Goal: Transaction & Acquisition: Book appointment/travel/reservation

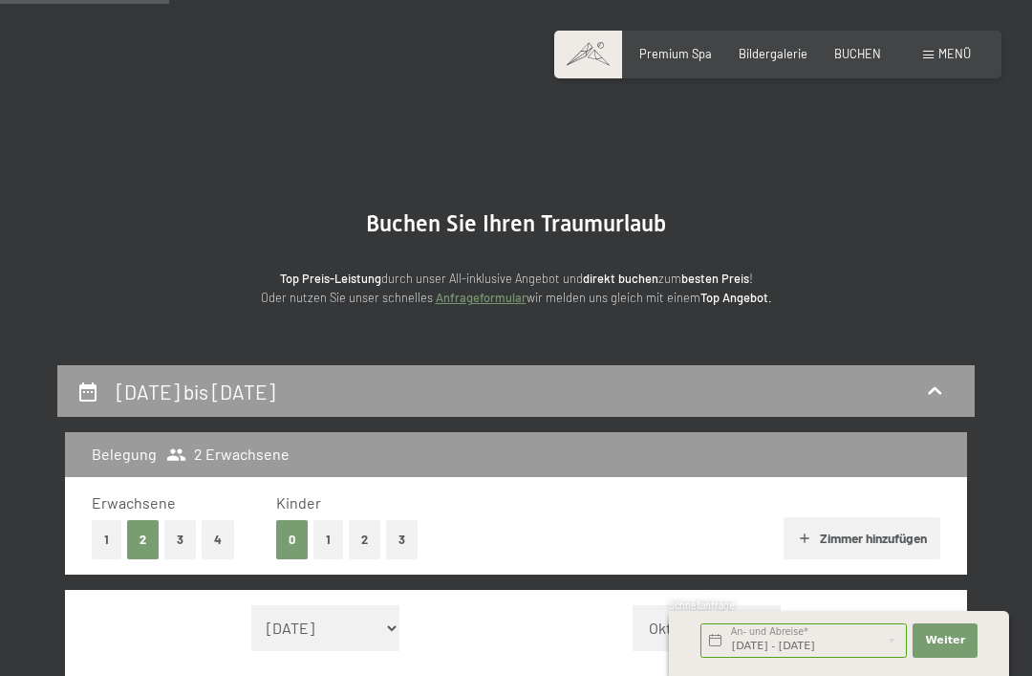
select select "[DATE]"
select select "2025-11-01"
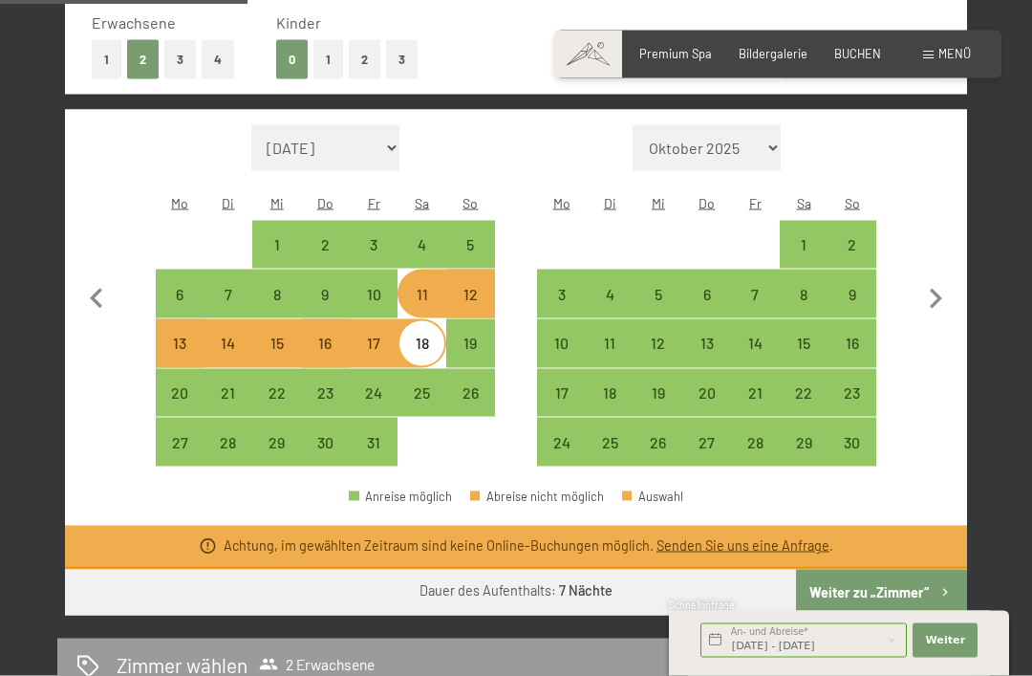
scroll to position [484, 0]
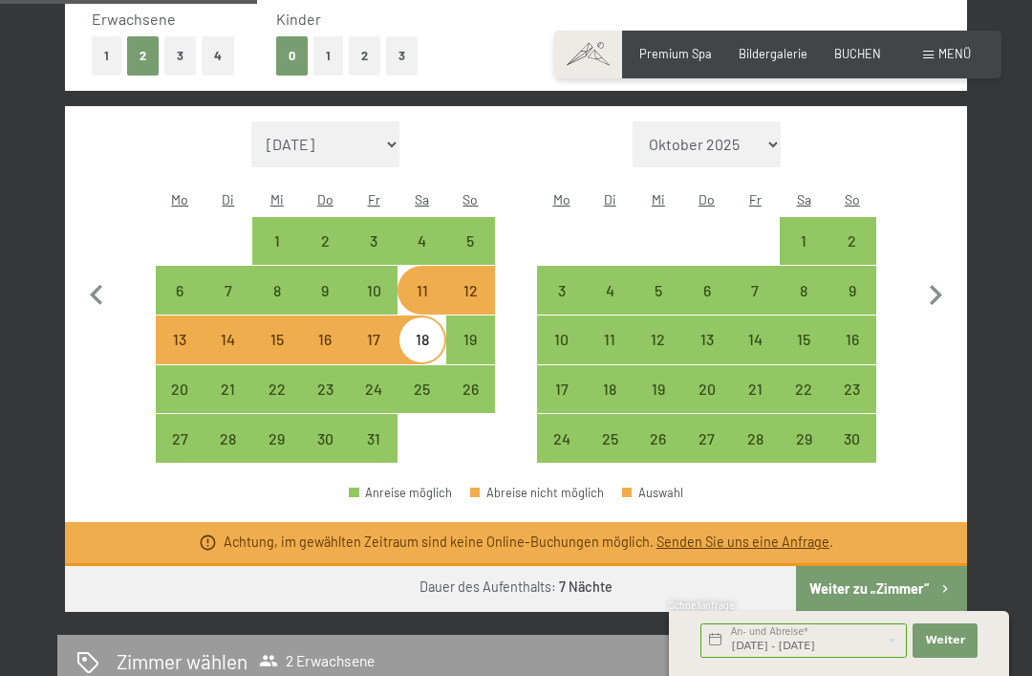
click at [383, 287] on div "10" at bounding box center [374, 305] width 45 height 45
select select "2025-10-01"
select select "2025-11-01"
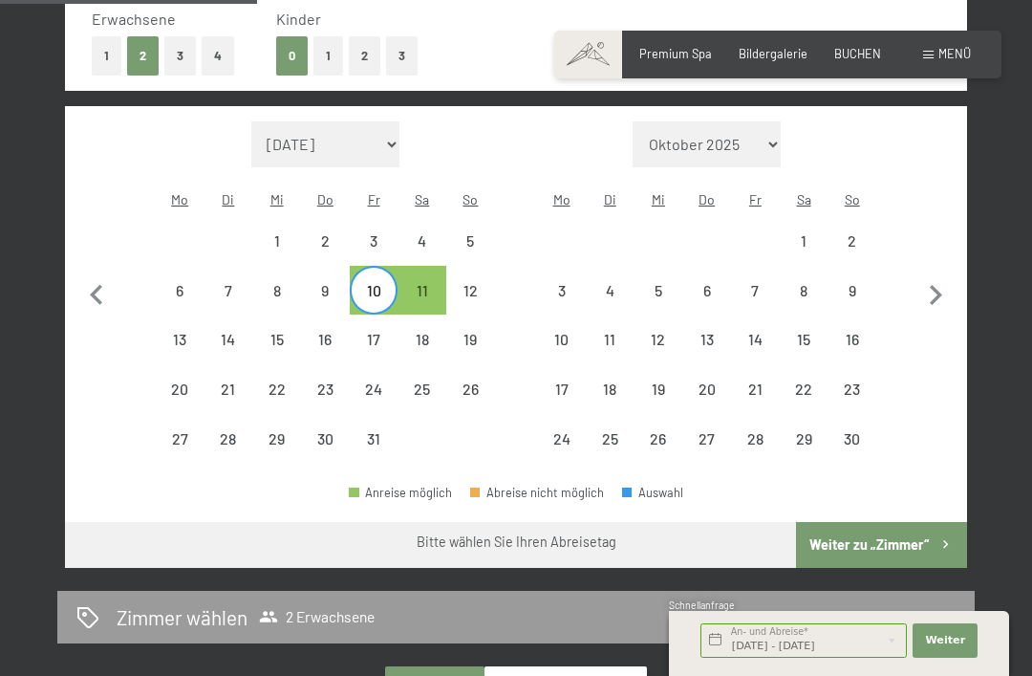
click at [421, 338] on div "18" at bounding box center [422, 354] width 45 height 45
select select "2025-10-01"
select select "2025-11-01"
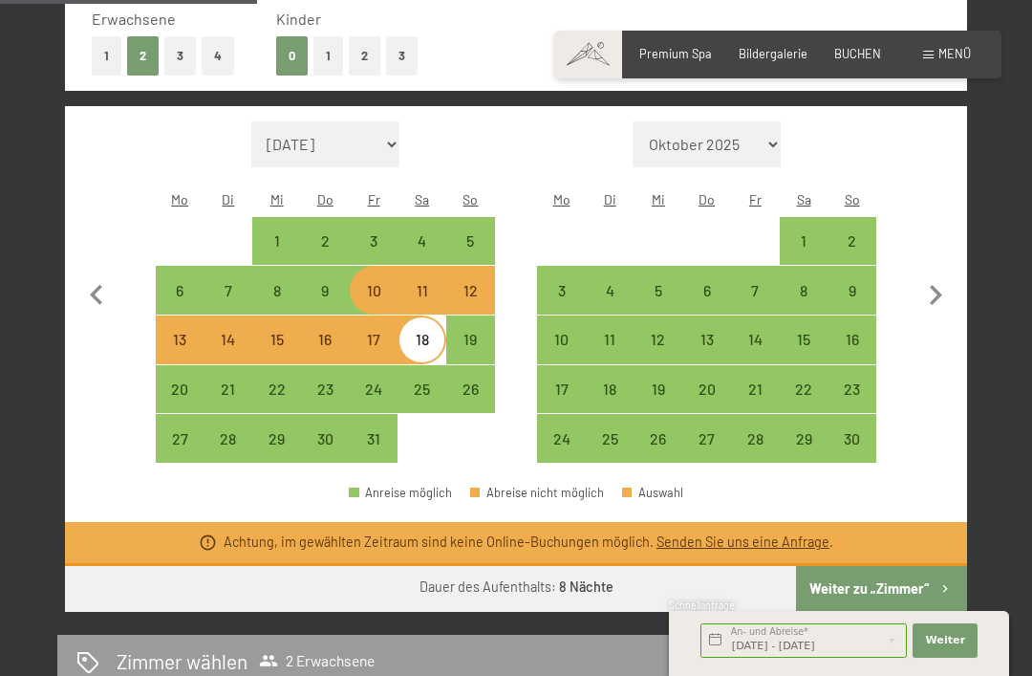
click at [664, 332] on div "12" at bounding box center [659, 354] width 45 height 45
select select "2025-10-01"
select select "2025-11-01"
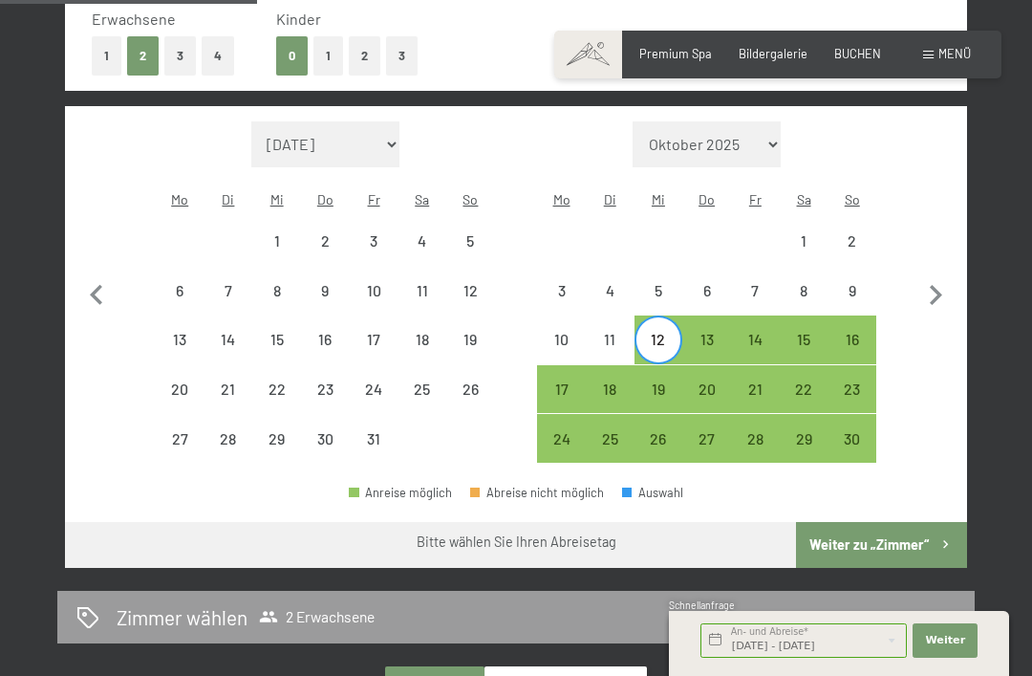
click at [285, 233] on div "1" at bounding box center [276, 255] width 45 height 45
select select "2025-10-01"
select select "2025-11-01"
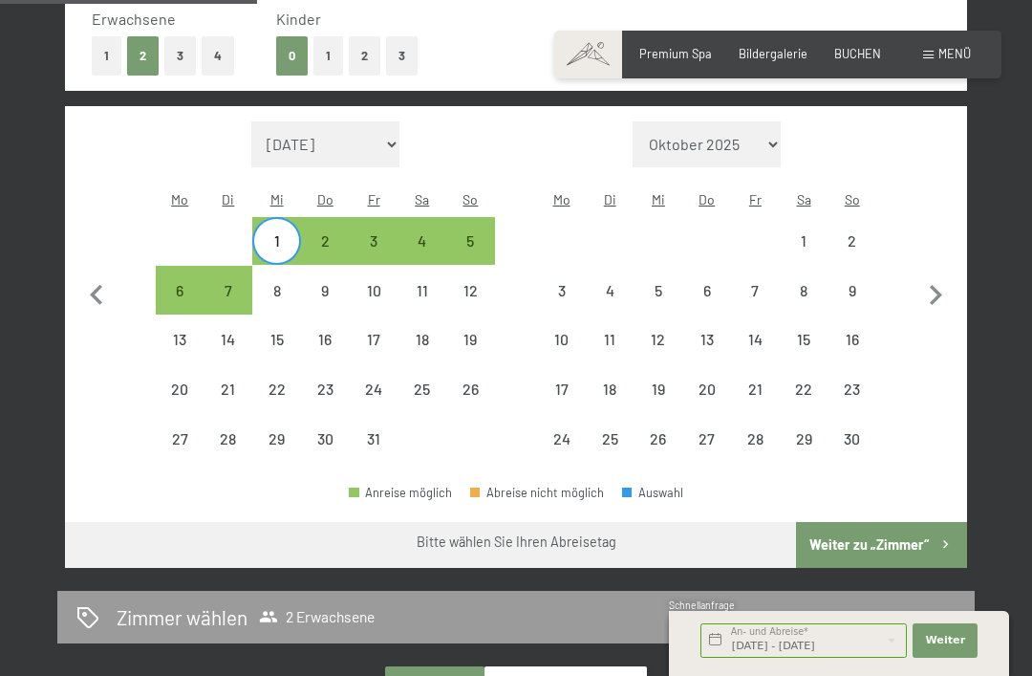
click at [398, 287] on div "11" at bounding box center [422, 290] width 49 height 49
select select "2025-10-01"
select select "2025-11-01"
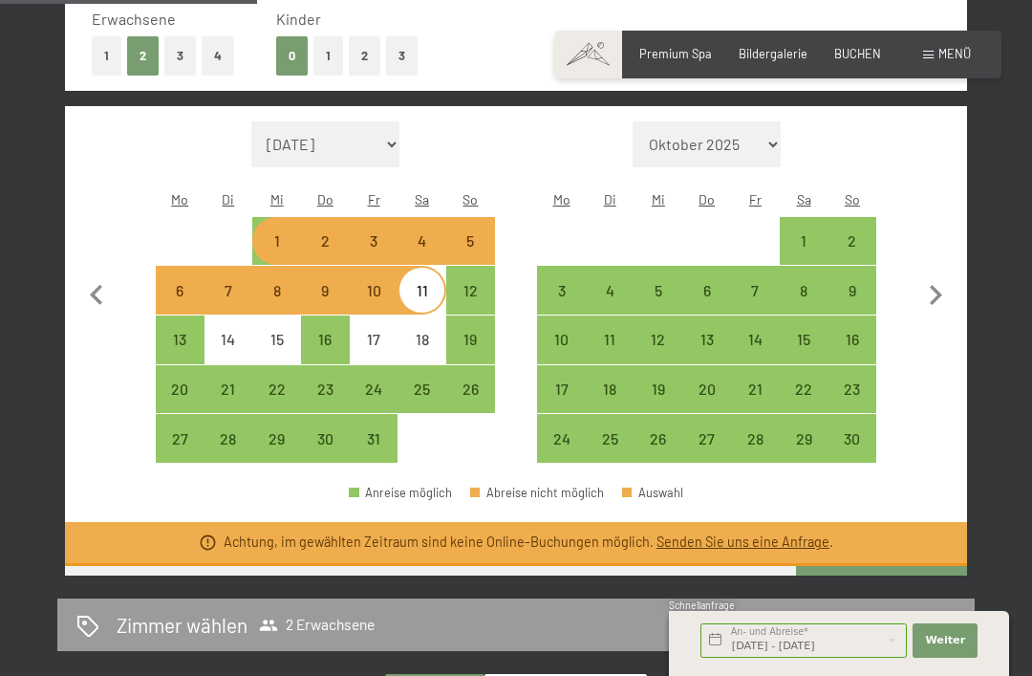
click at [379, 283] on div "10" at bounding box center [374, 305] width 45 height 45
select select "2025-10-01"
select select "2025-11-01"
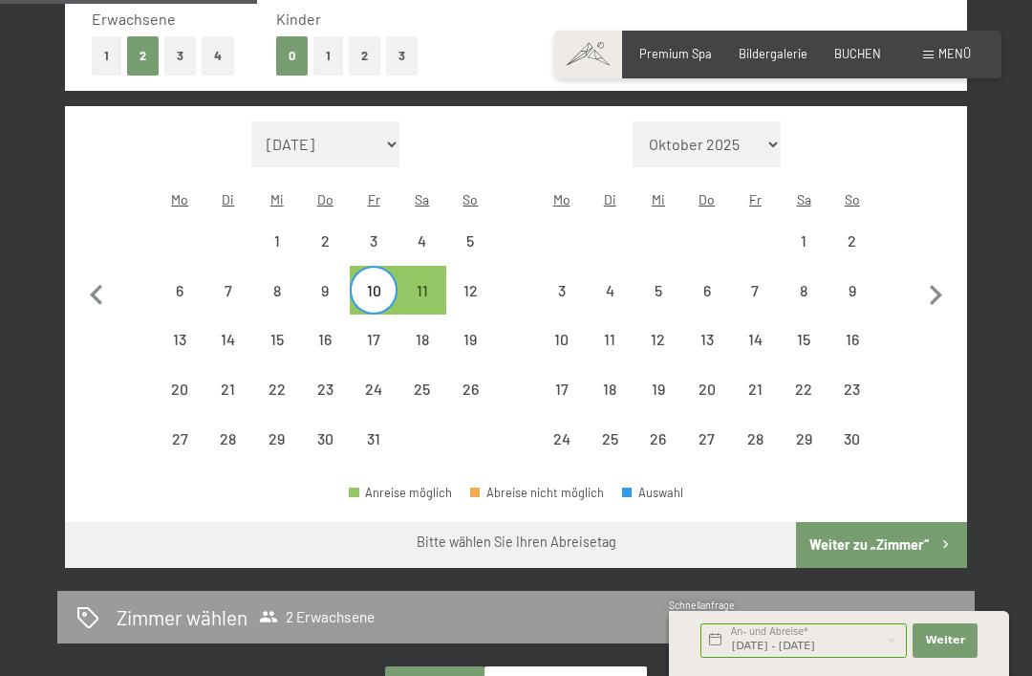
click at [425, 283] on div "11" at bounding box center [422, 305] width 45 height 45
select select "2025-10-01"
select select "2025-11-01"
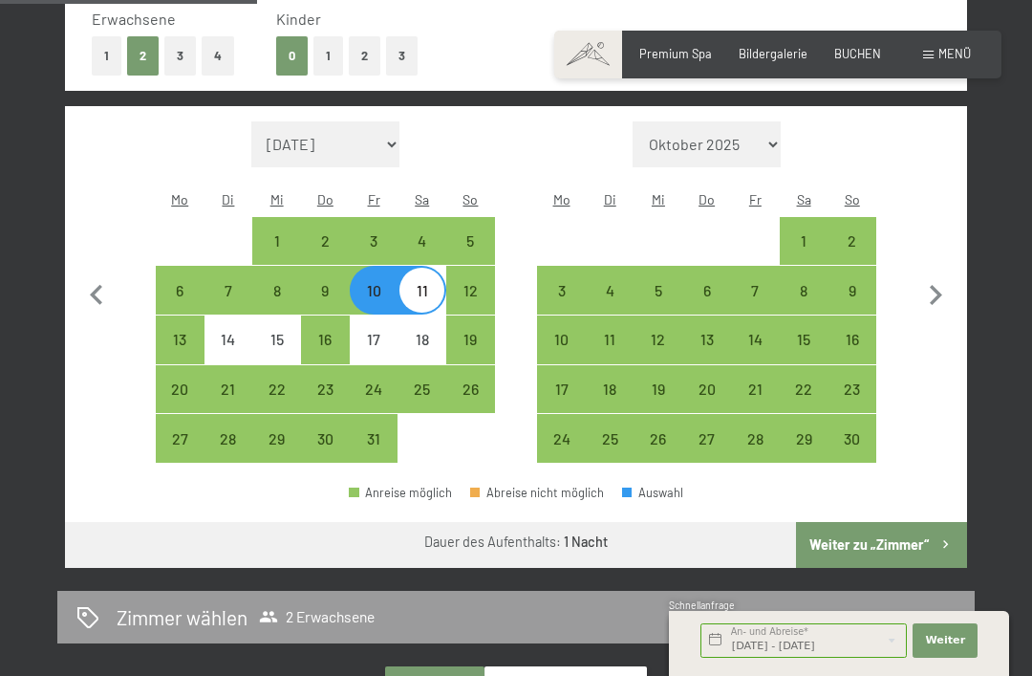
select select "2025-10-01"
select select "2025-11-01"
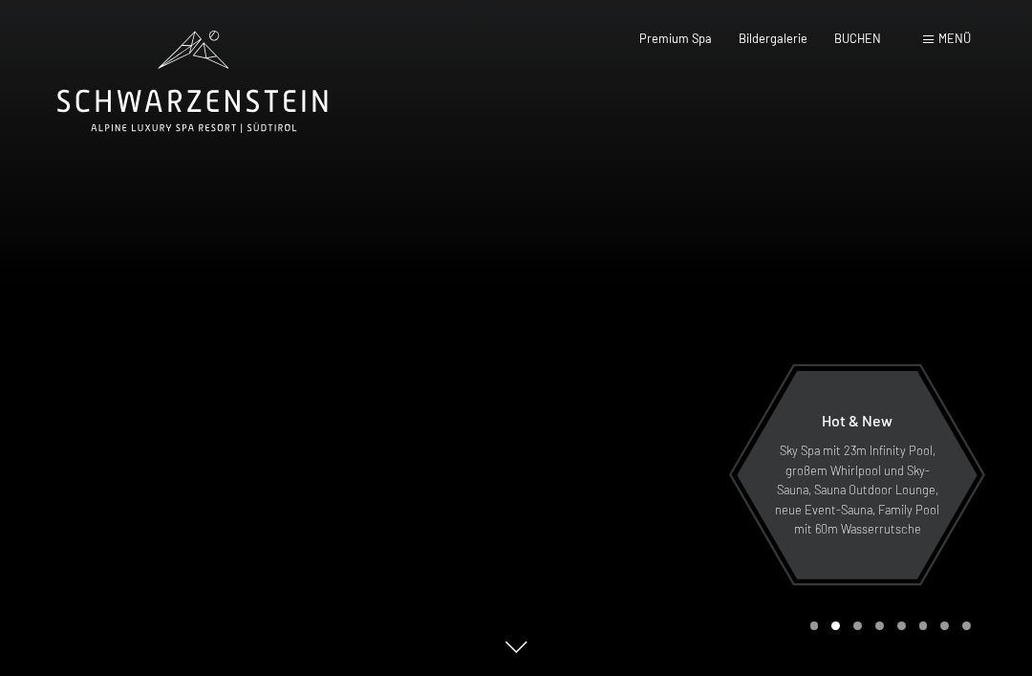
click at [690, 36] on span "Premium Spa" at bounding box center [675, 38] width 73 height 15
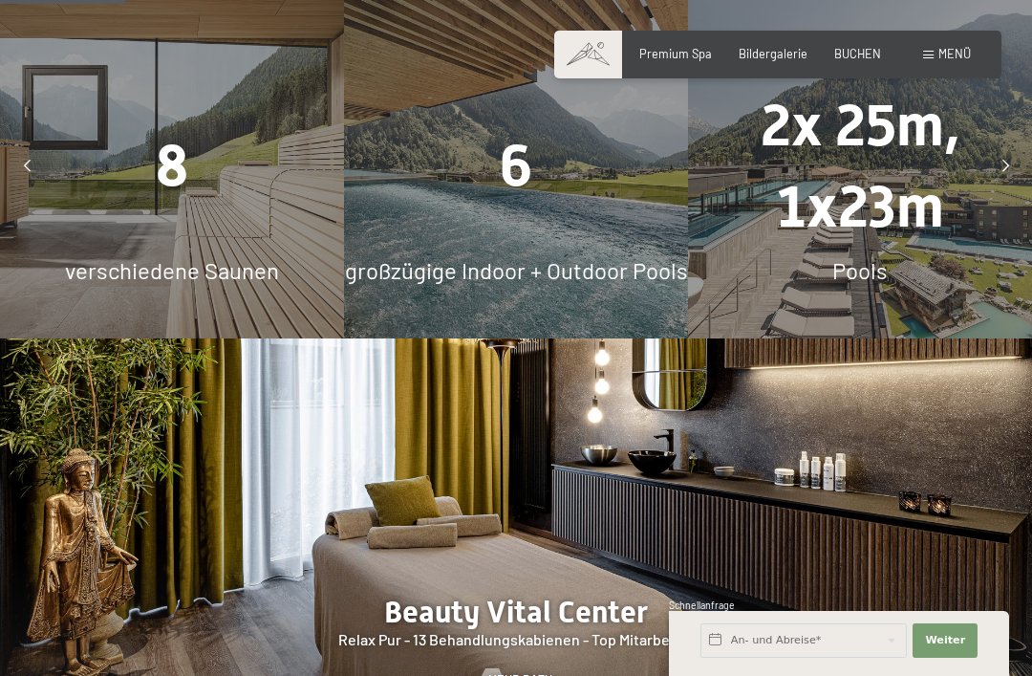
scroll to position [1269, 0]
click at [655, 206] on div "6 großzügige Indoor + Outdoor Pools" at bounding box center [516, 167] width 344 height 344
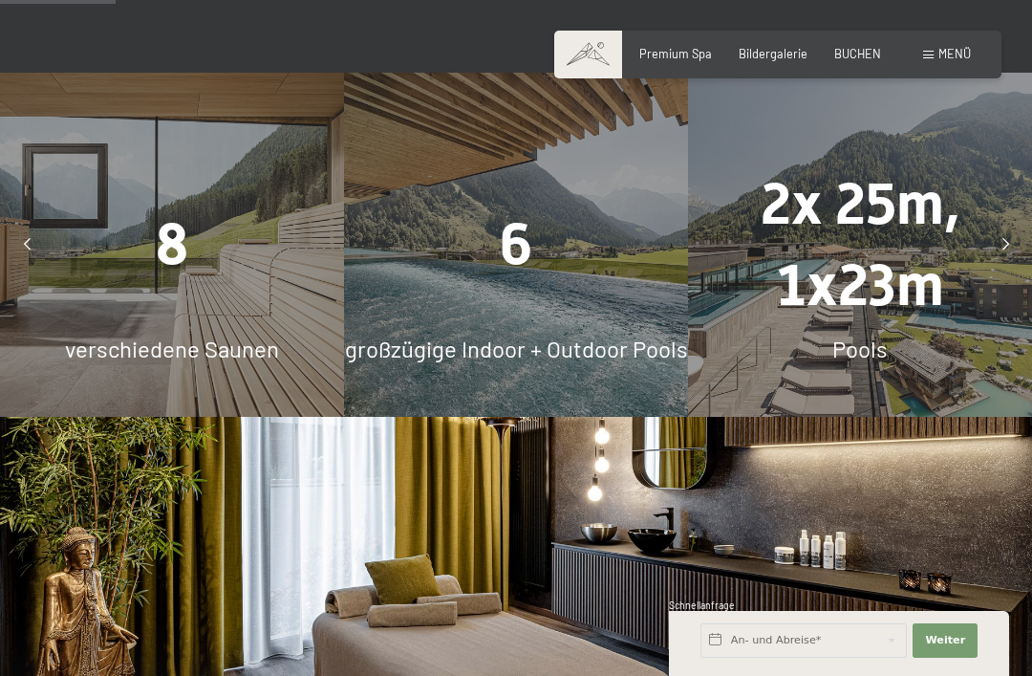
scroll to position [1128, 0]
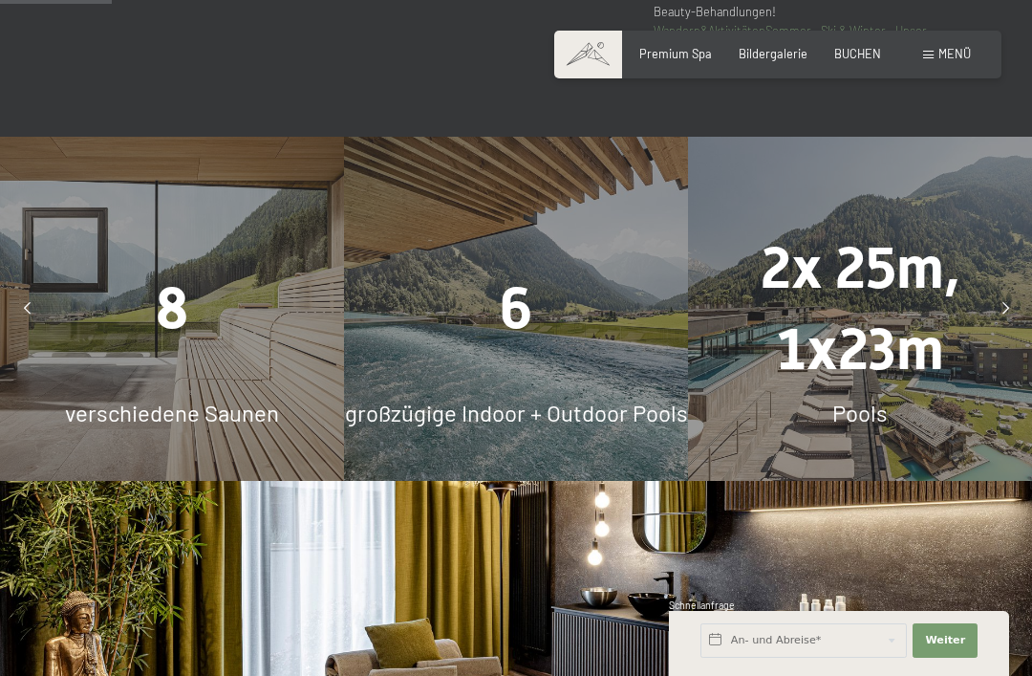
click at [540, 406] on span "großzügige Indoor + Outdoor Pools" at bounding box center [516, 413] width 343 height 28
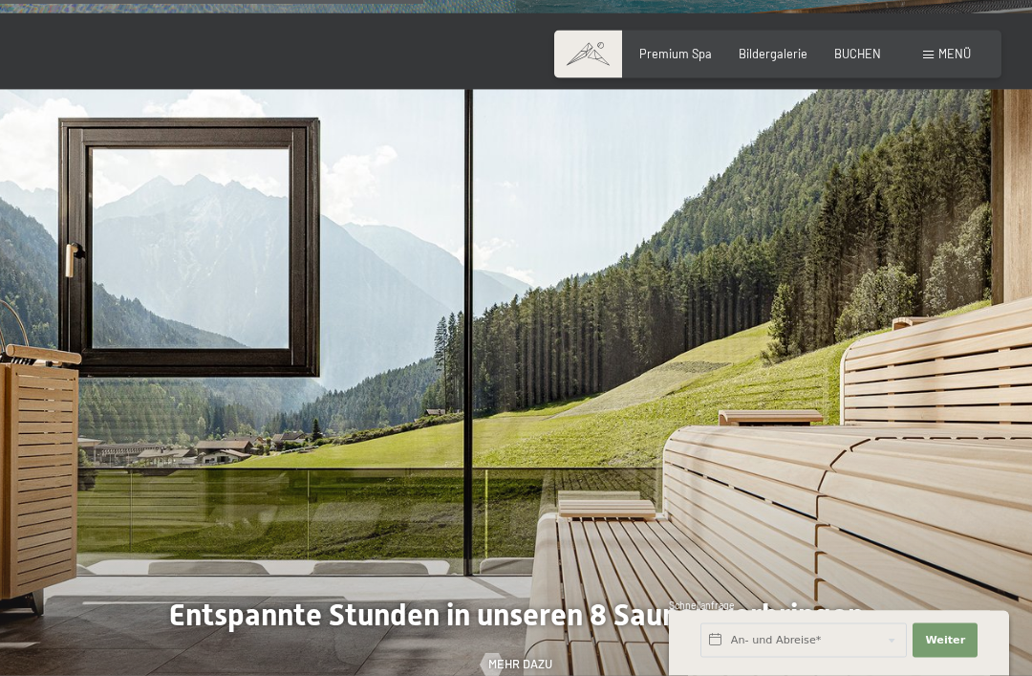
scroll to position [3718, 0]
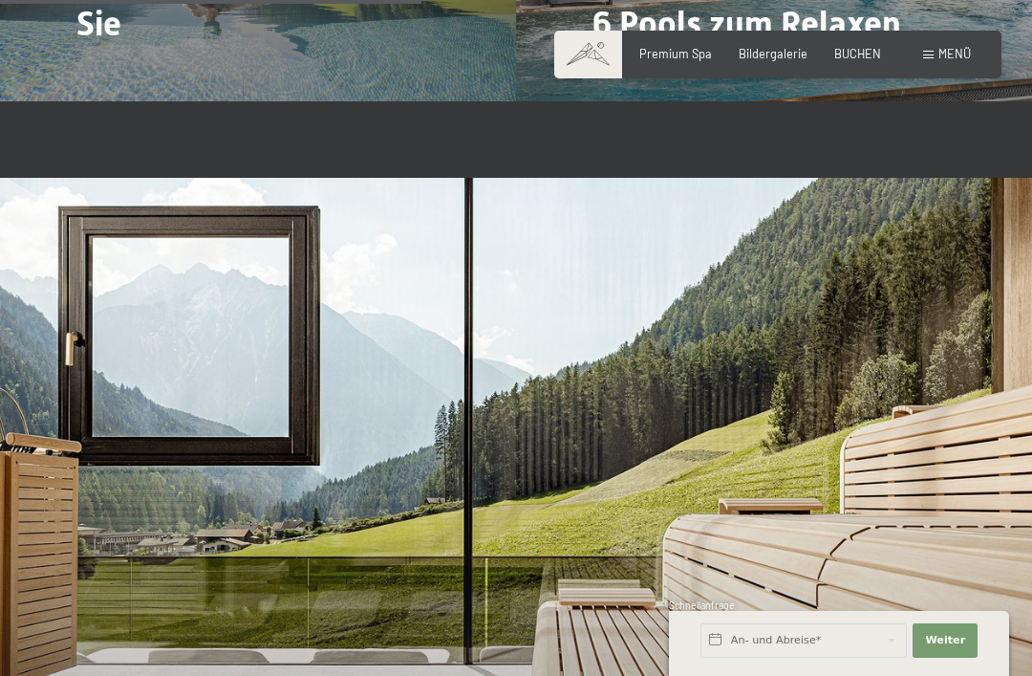
click at [963, 50] on span "Menü" at bounding box center [955, 53] width 32 height 15
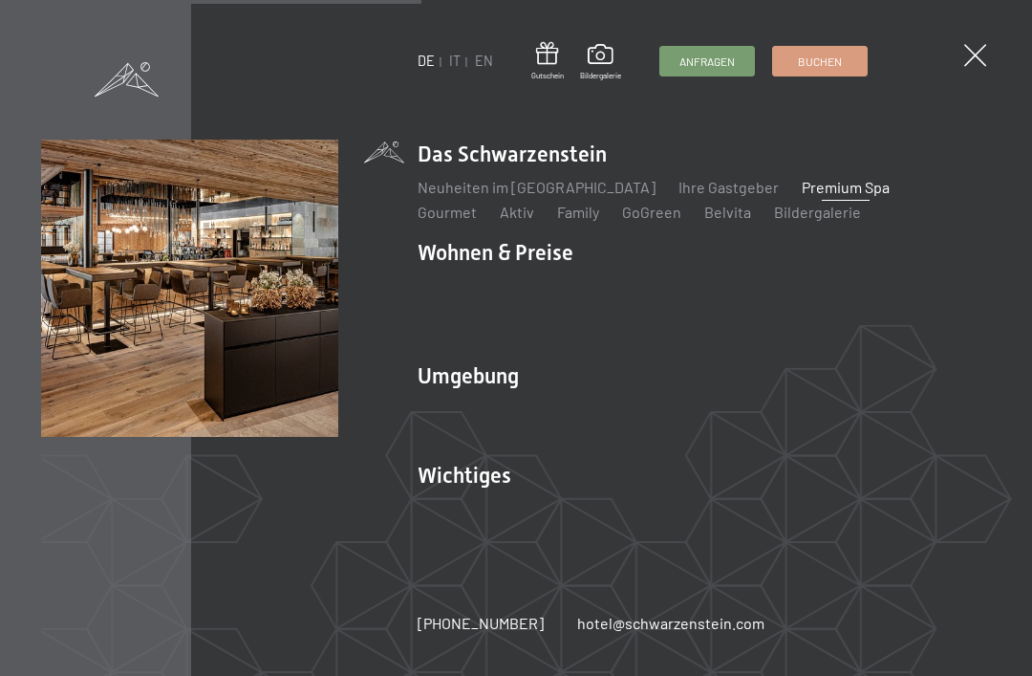
click at [477, 203] on link "Gourmet" at bounding box center [447, 212] width 59 height 18
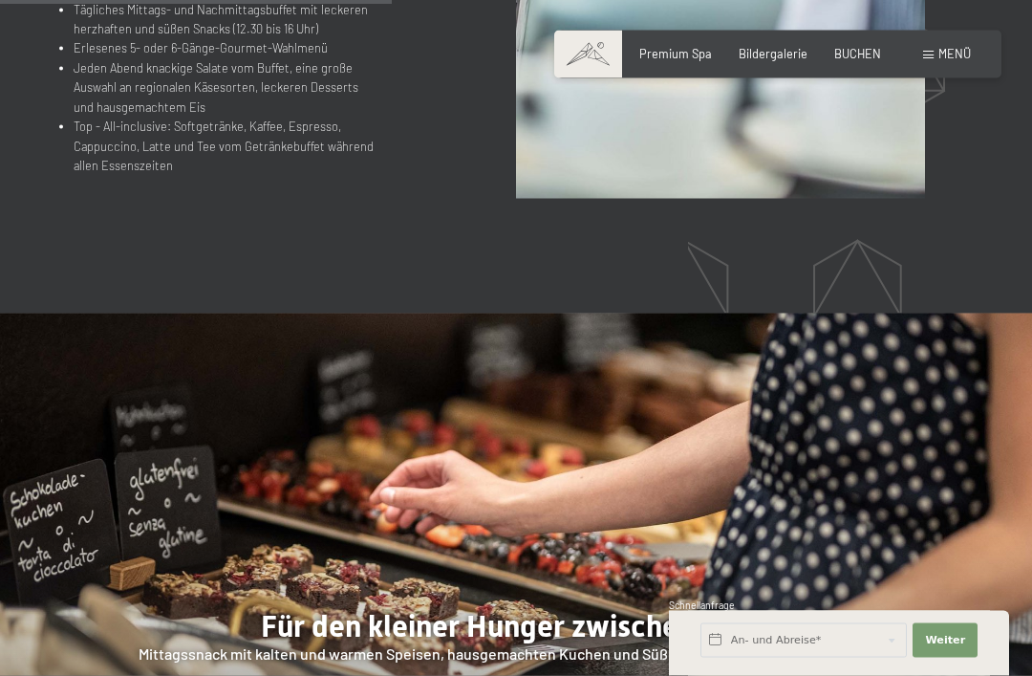
scroll to position [2048, 0]
click at [939, 51] on span "Menü" at bounding box center [955, 53] width 32 height 15
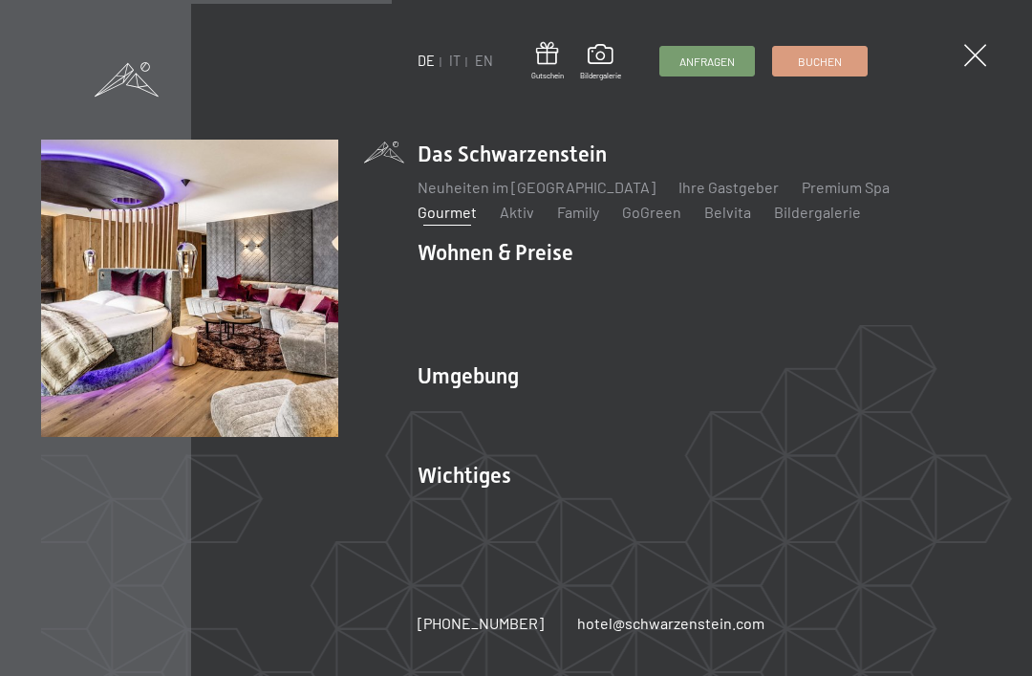
click at [718, 281] on link "Angebote" at bounding box center [732, 286] width 67 height 18
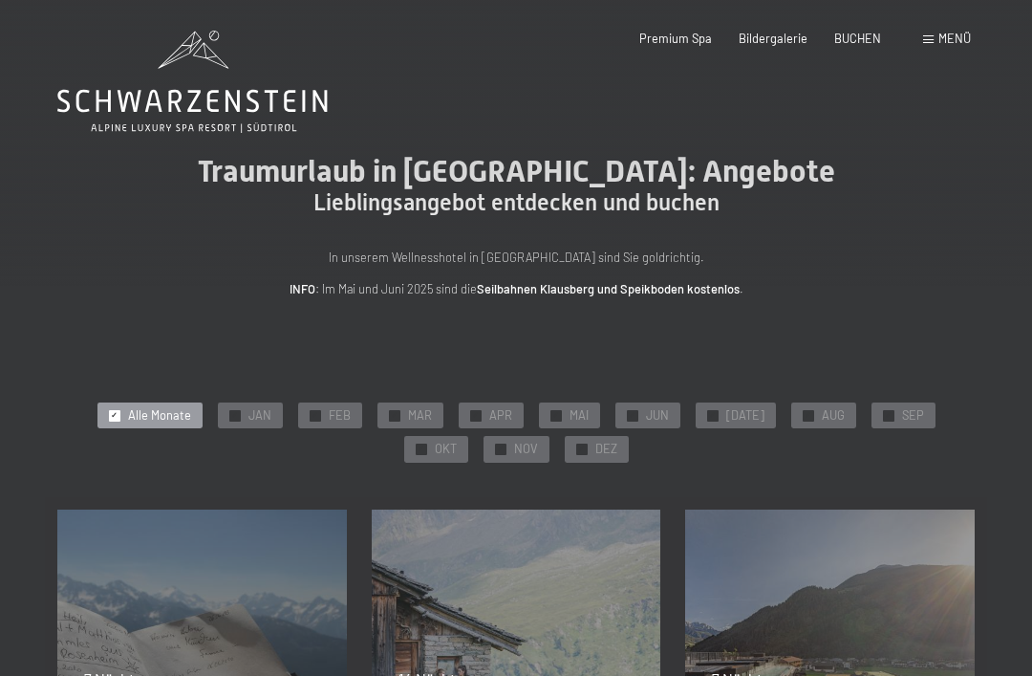
click at [457, 441] on span "OKT" at bounding box center [446, 449] width 22 height 17
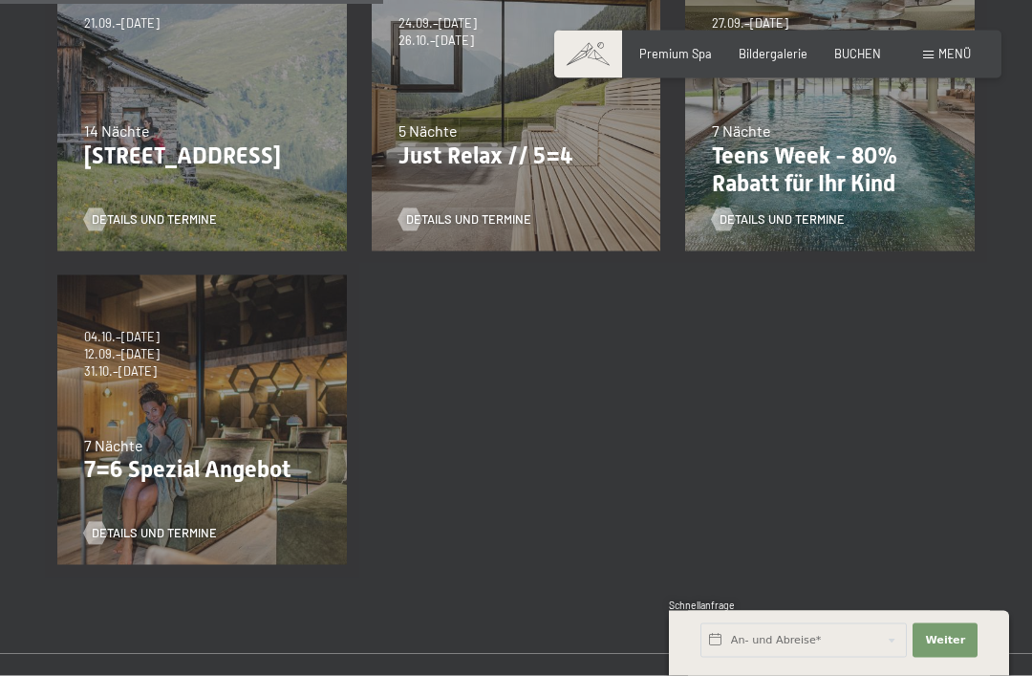
scroll to position [551, 0]
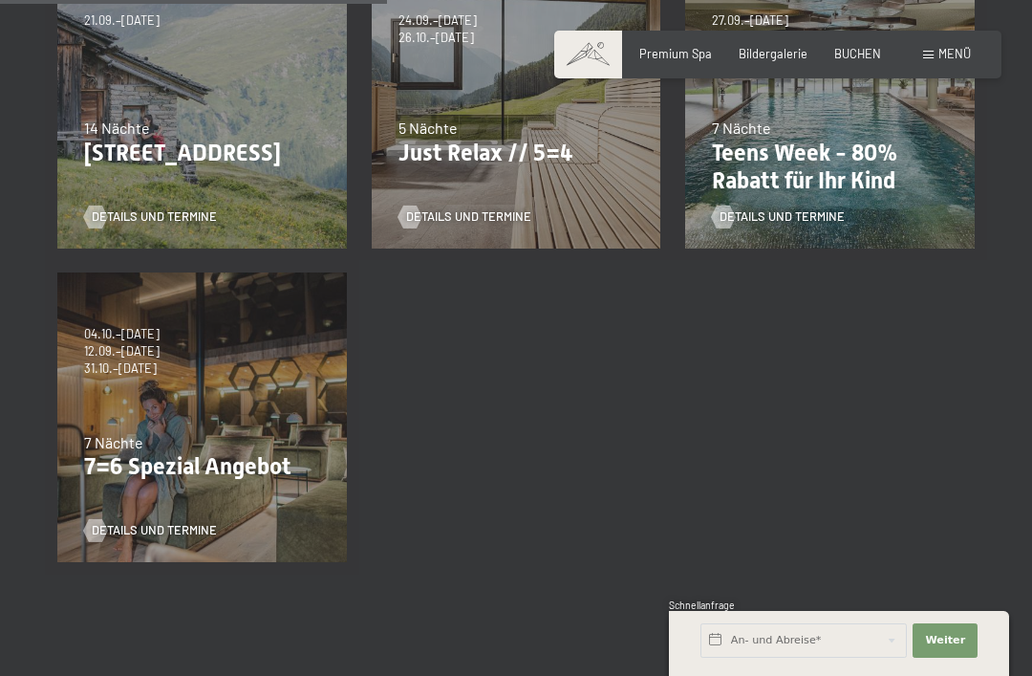
click at [248, 487] on div "04.10.–26.10.2025 01.11.–21.12.2025 10.01.–01.02.2026 07.03.–29.03.2026 16.05.–…" at bounding box center [202, 417] width 314 height 314
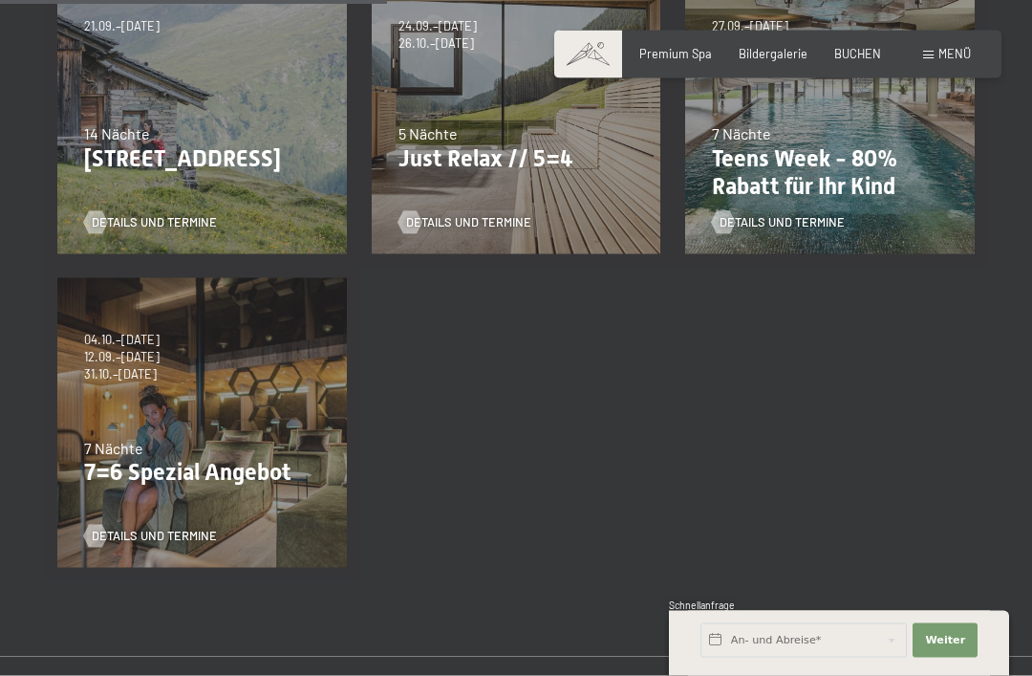
scroll to position [531, 0]
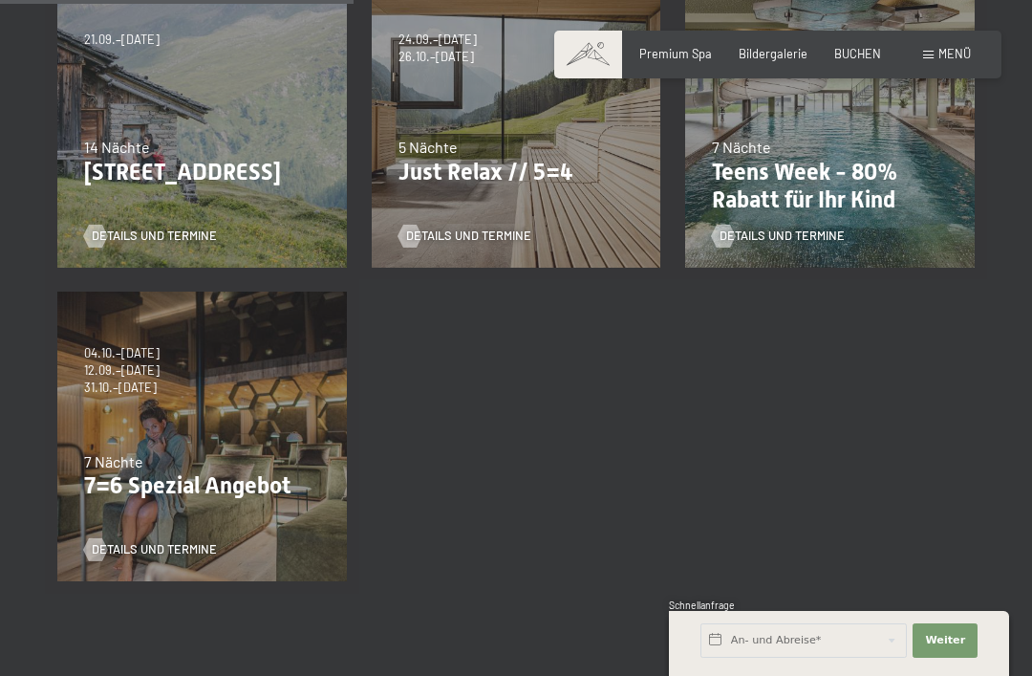
click at [188, 542] on span "Details und Termine" at bounding box center [154, 549] width 125 height 17
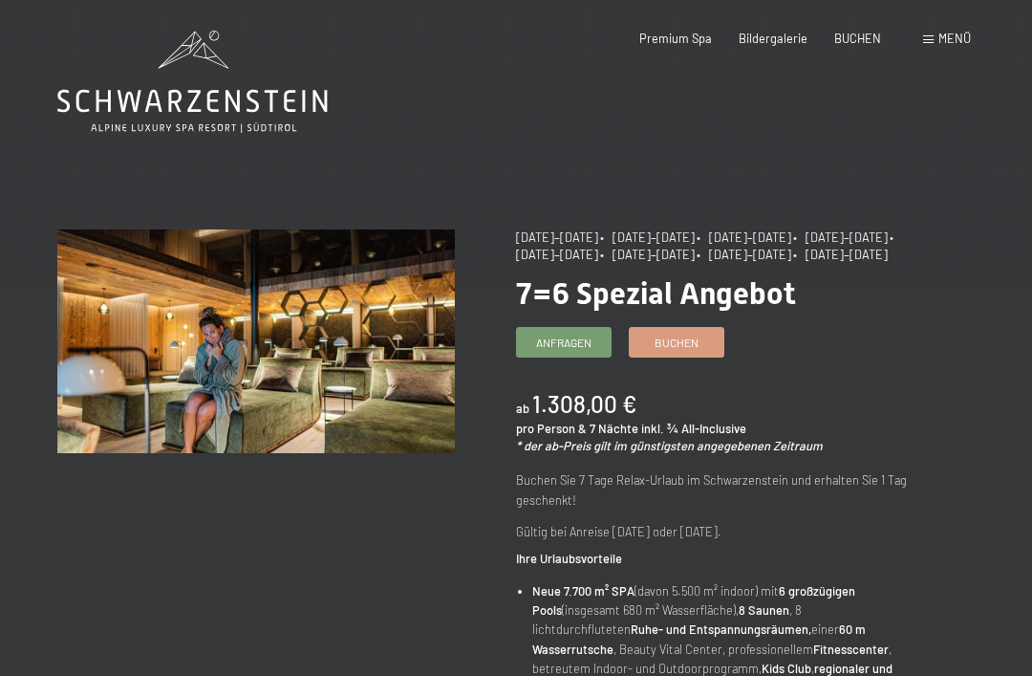
click at [580, 351] on span "Anfragen" at bounding box center [563, 343] width 55 height 16
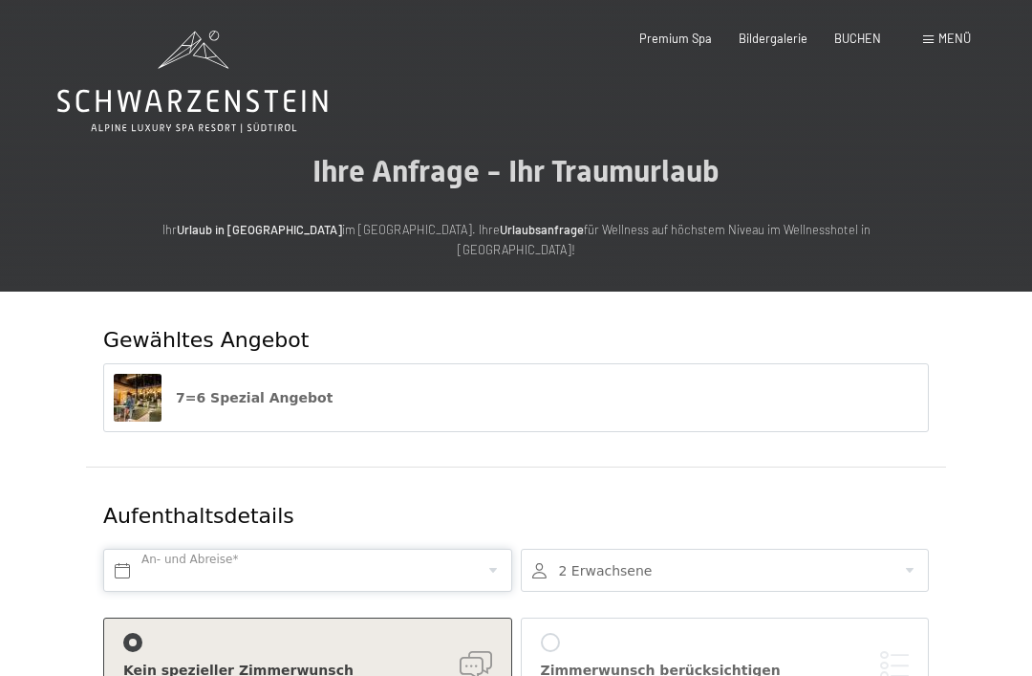
click at [445, 549] on input "text" at bounding box center [307, 570] width 409 height 43
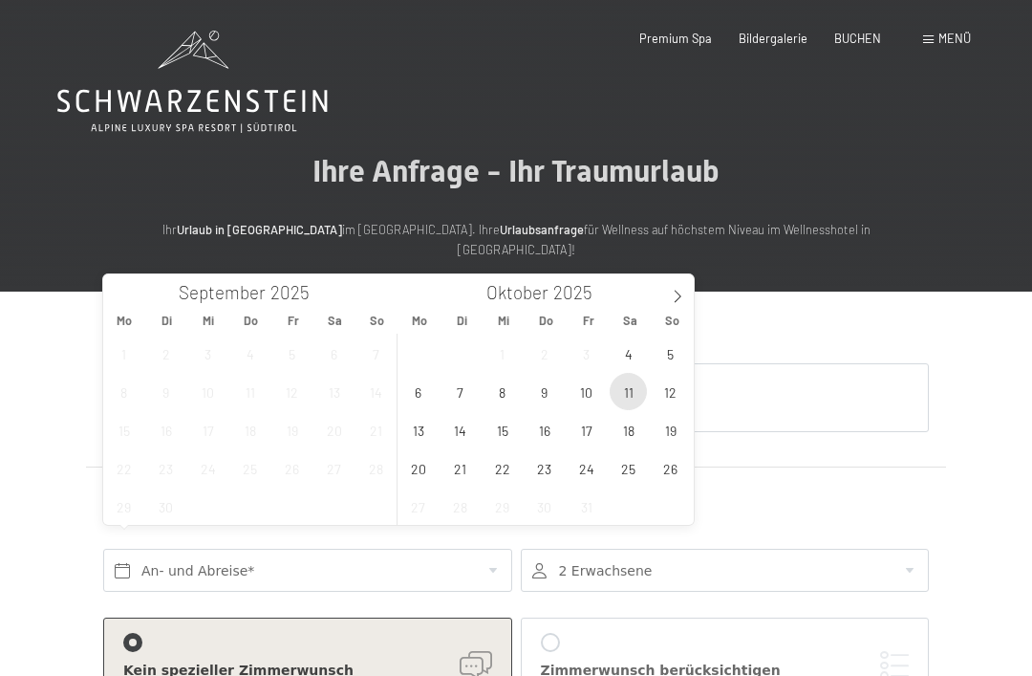
click at [637, 396] on span "11" at bounding box center [628, 391] width 37 height 37
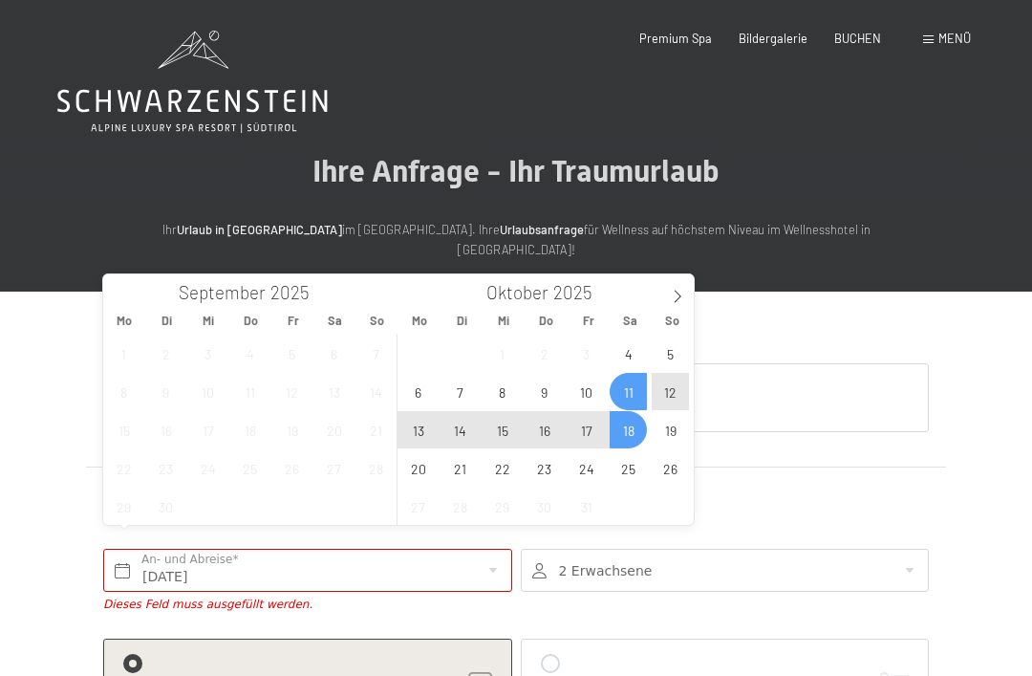
click at [630, 431] on span "18" at bounding box center [628, 429] width 37 height 37
type input "[DATE] - [DATE]"
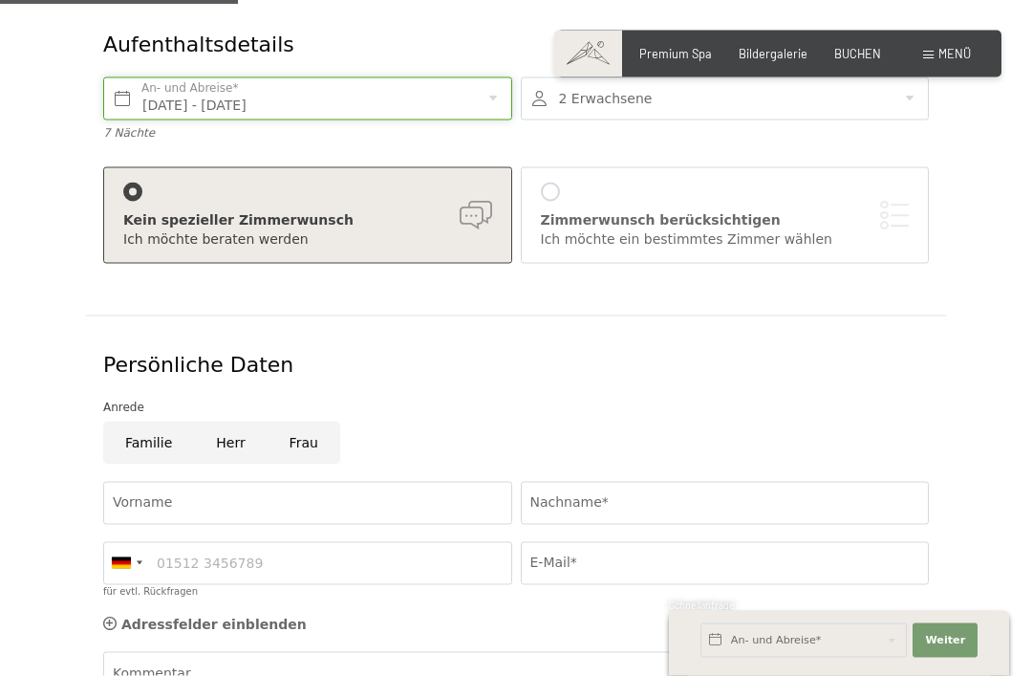
scroll to position [472, 0]
click at [297, 421] on input "Frau" at bounding box center [304, 442] width 73 height 43
radio input "true"
click at [294, 484] on input "Vorname" at bounding box center [307, 502] width 409 height 43
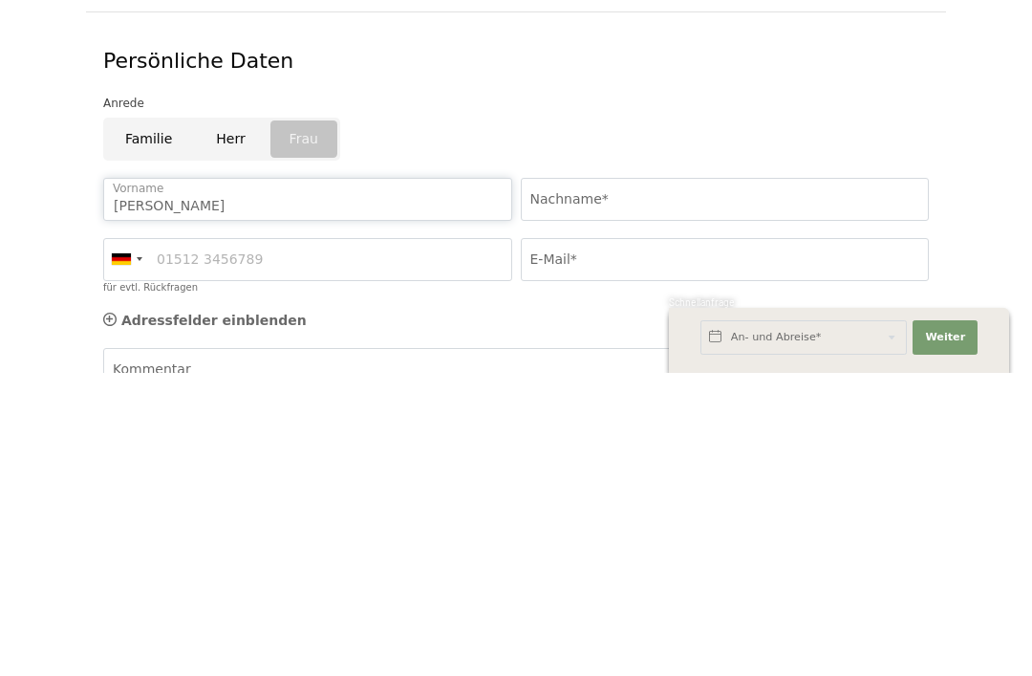
type input "[PERSON_NAME]"
click at [823, 481] on input "Nachname*" at bounding box center [725, 502] width 409 height 43
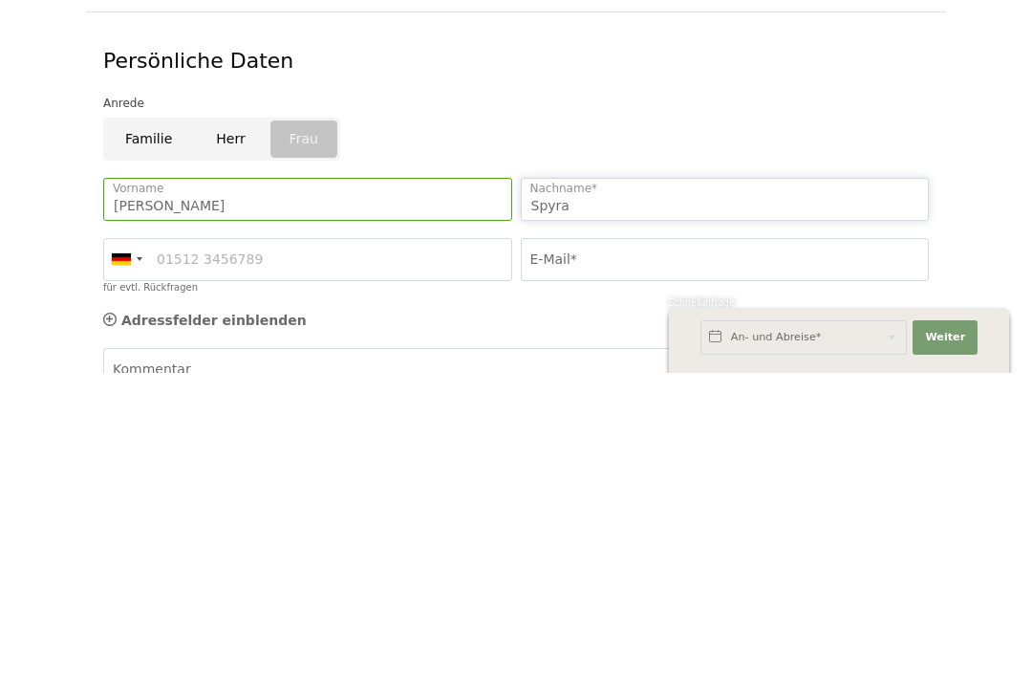
type input "Spyra"
click at [665, 541] on input "E-Mail*" at bounding box center [725, 562] width 409 height 43
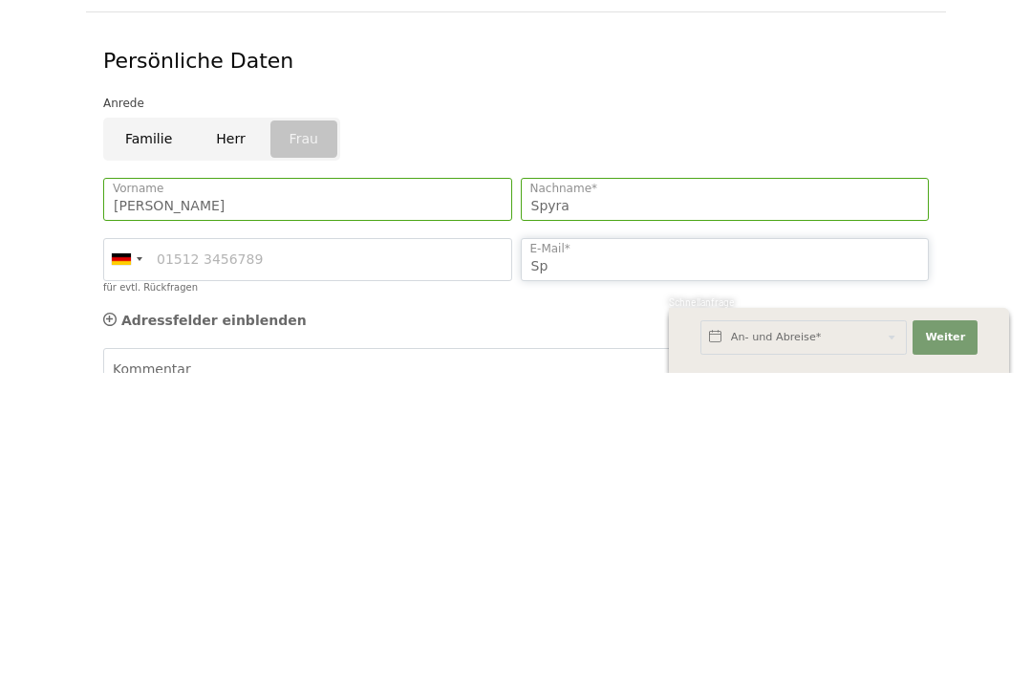
type input "S"
type input "[EMAIL_ADDRESS][PERSON_NAME][DOMAIN_NAME]"
click at [444, 541] on input "für evtl. Rückfragen" at bounding box center [307, 562] width 409 height 43
type input "01749123077"
click at [698, 606] on div "Adressfelder einblenden Adressfelder ausblenden" at bounding box center [516, 624] width 834 height 36
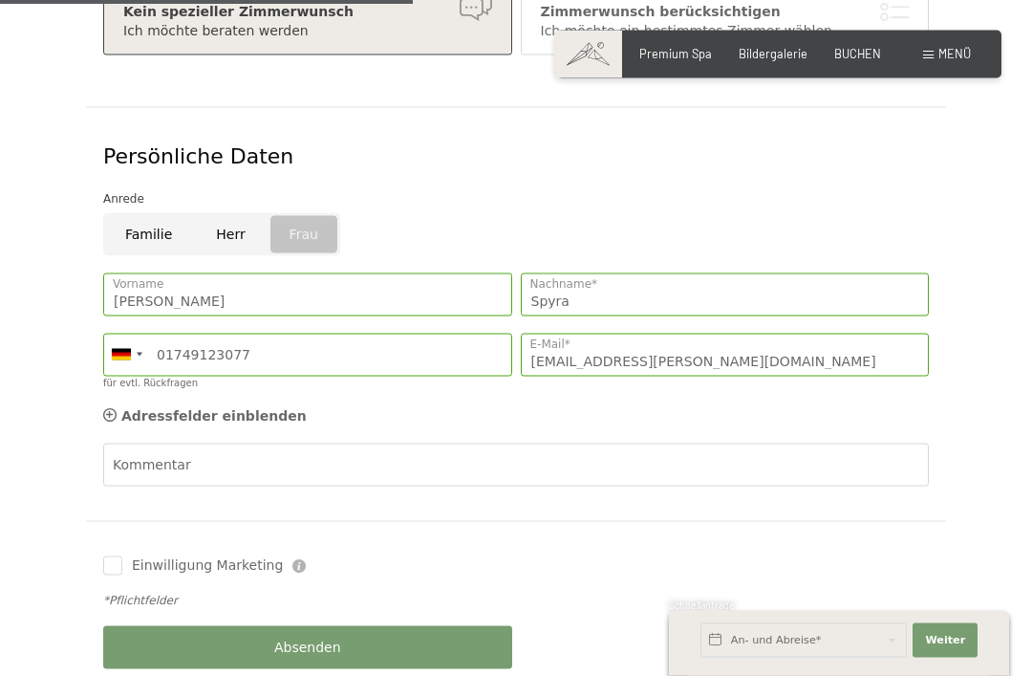
scroll to position [681, 0]
click at [619, 538] on div "Einwilligung Marketing Der Unterfertigte, der die Aufklärung laut Link gelesen …" at bounding box center [516, 565] width 834 height 54
click at [315, 638] on span "Absenden" at bounding box center [307, 647] width 67 height 19
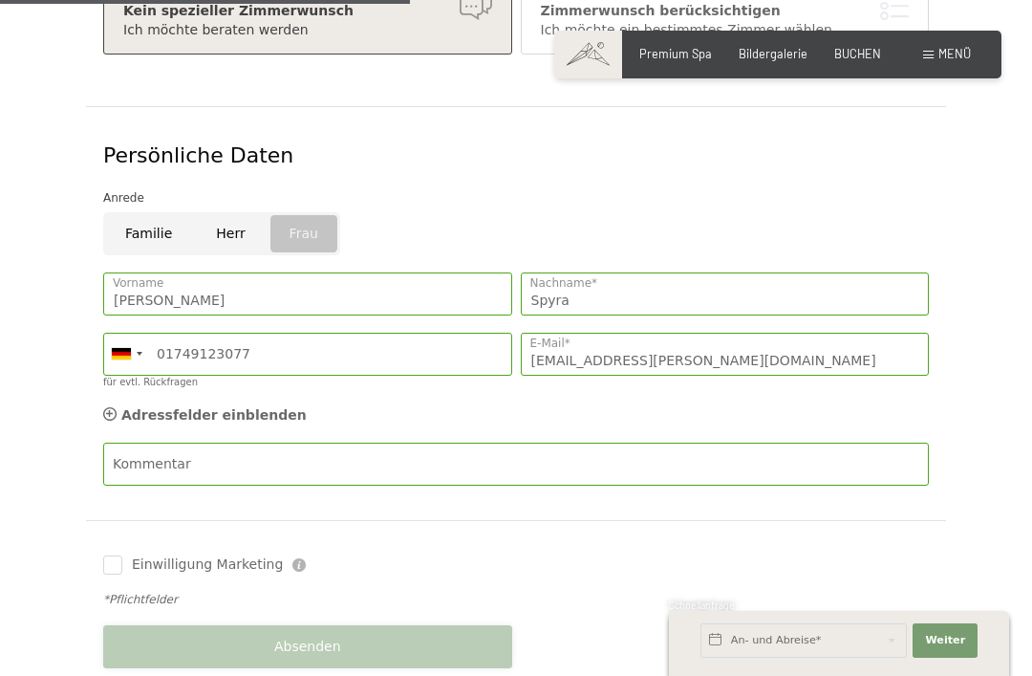
scroll to position [0, 0]
